Goal: Find specific page/section: Find specific page/section

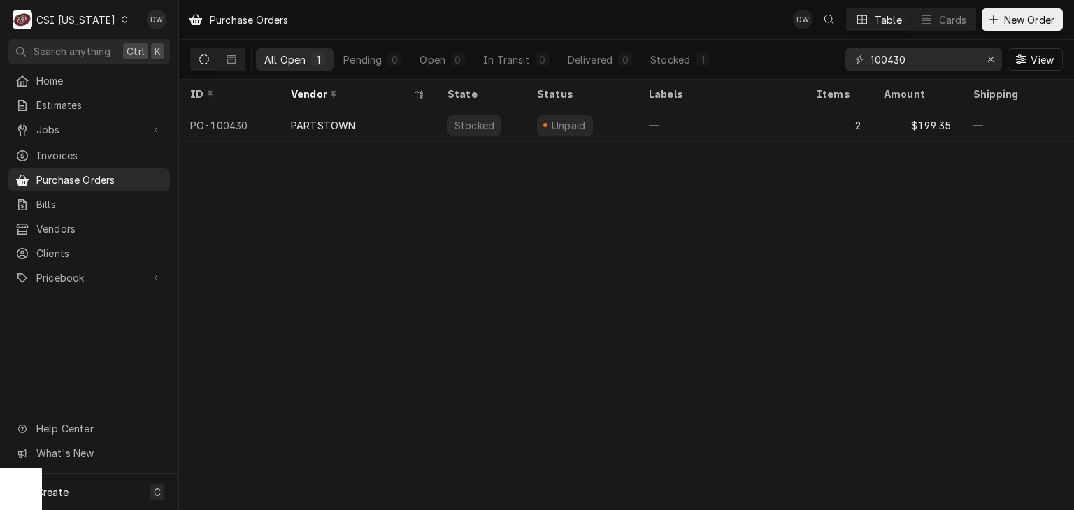
click at [122, 17] on icon "Dynamic Content Wrapper" at bounding box center [125, 19] width 6 height 7
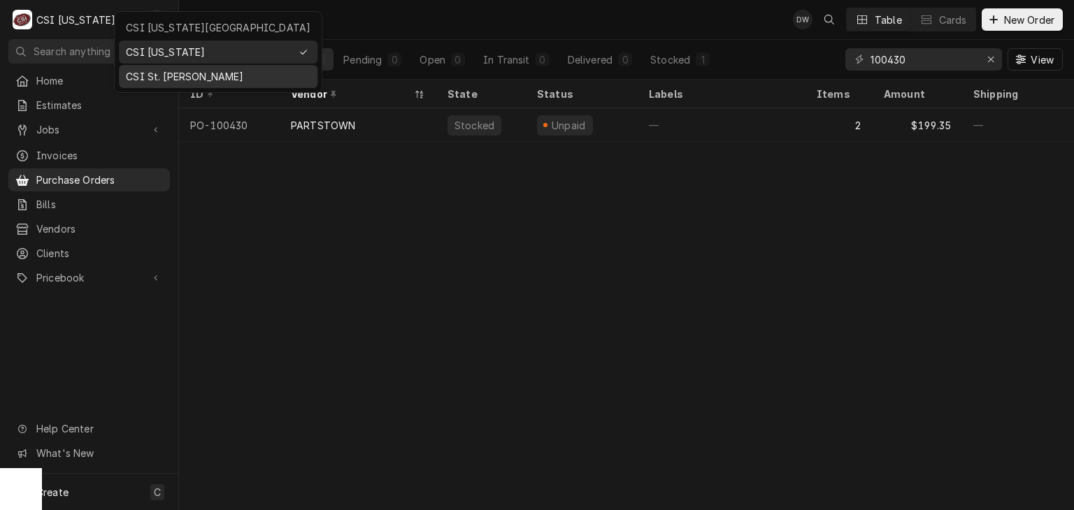
click at [136, 69] on div "CSI St. [PERSON_NAME]" at bounding box center [218, 76] width 185 height 15
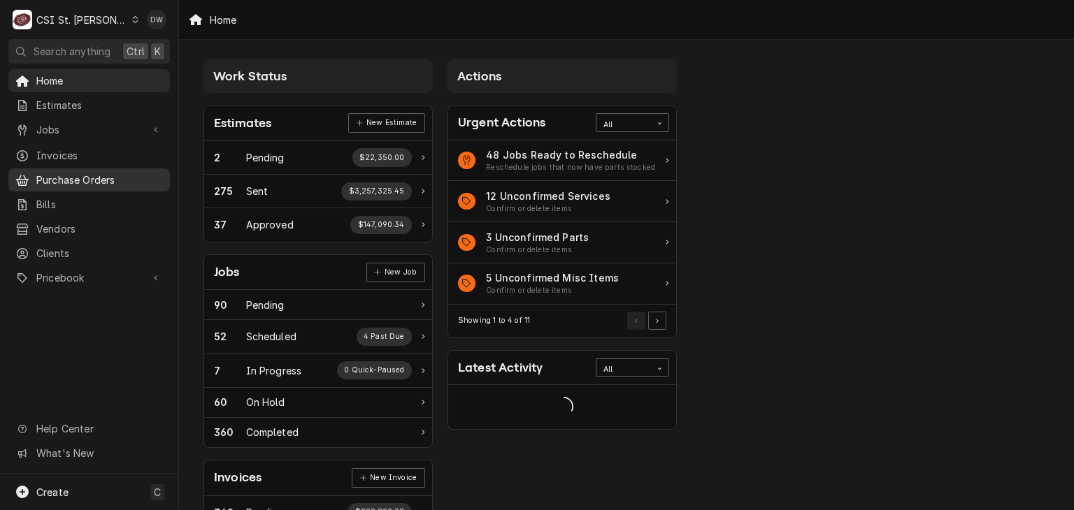
click at [96, 173] on span "Purchase Orders" at bounding box center [99, 180] width 127 height 15
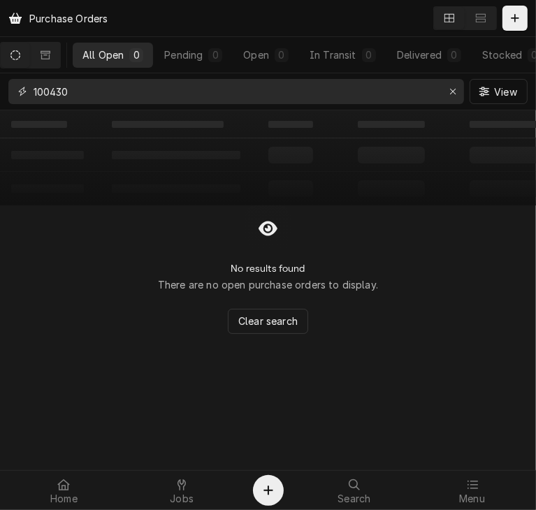
drag, startPoint x: 81, startPoint y: 97, endPoint x: -39, endPoint y: 90, distance: 120.5
click at [0, 90] on html "Purchase Orders All Open 0 Pending 0 Open 0 In Transit 0 Delivered 0 Stocked 0 …" at bounding box center [268, 255] width 536 height 510
type input "401408"
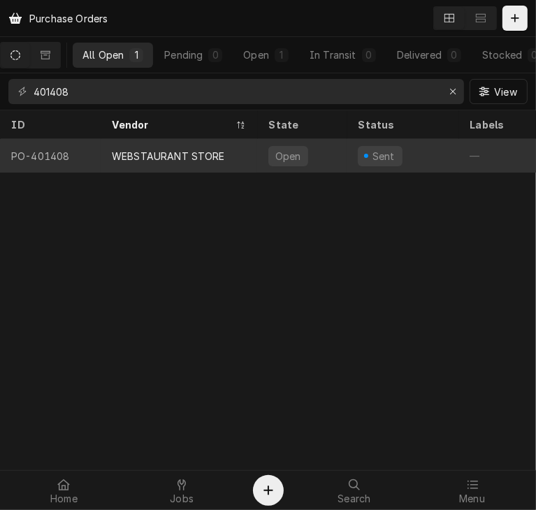
click at [177, 157] on div "WEBSTAURANT STORE" at bounding box center [168, 156] width 113 height 15
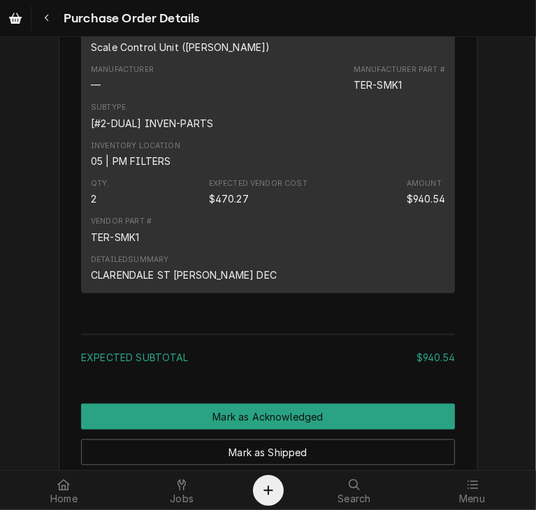
scroll to position [778, 0]
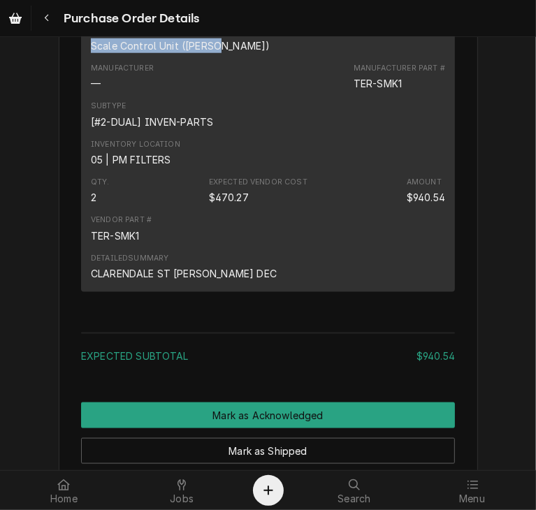
drag, startPoint x: 210, startPoint y: 71, endPoint x: 81, endPoint y: 78, distance: 129.5
click at [81, 78] on div "Short Description Scale Control Unit (Terry) Manufacturer — Manufacturer Part #…" at bounding box center [268, 152] width 374 height 278
copy div "Scale Control Unit (Terry)"
click at [43, 17] on div "Navigate back" at bounding box center [47, 18] width 14 height 14
